Goal: Book appointment/travel/reservation

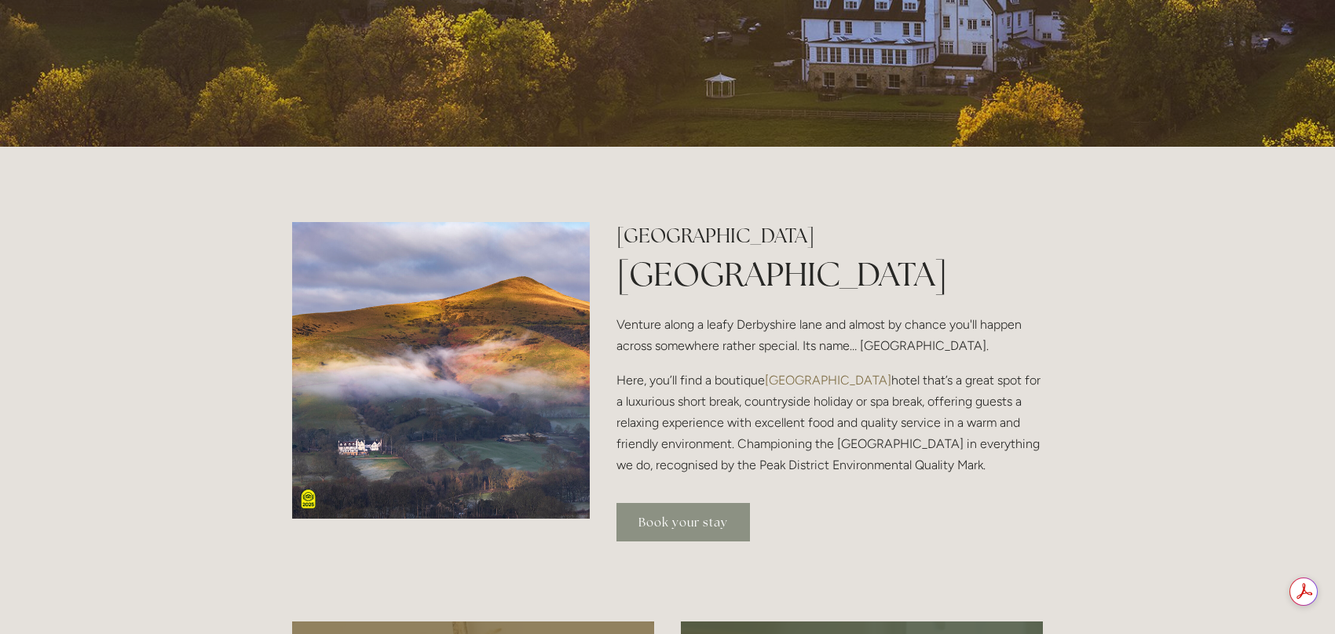
click at [700, 513] on link "Book your stay" at bounding box center [682, 522] width 133 height 38
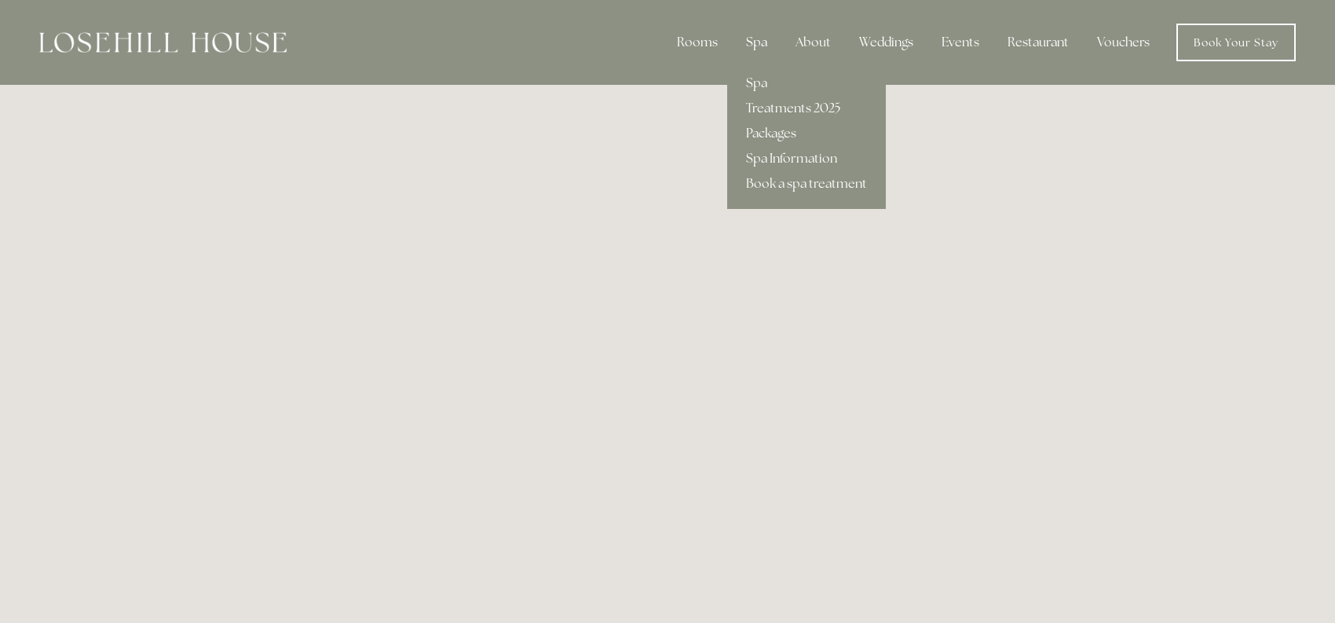
click at [758, 49] on div "Spa" at bounding box center [756, 42] width 46 height 31
